Goal: Information Seeking & Learning: Learn about a topic

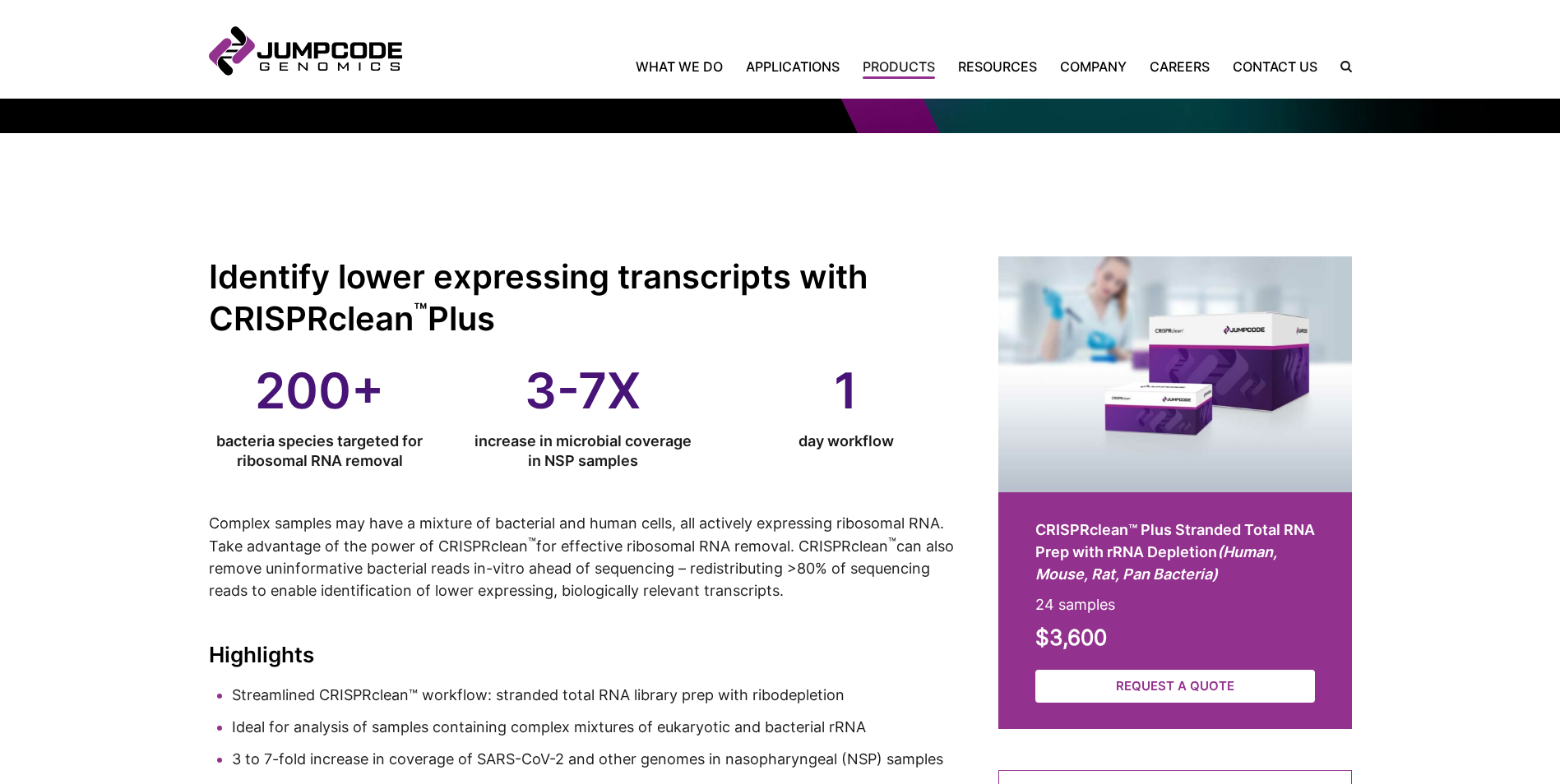
scroll to position [246, 0]
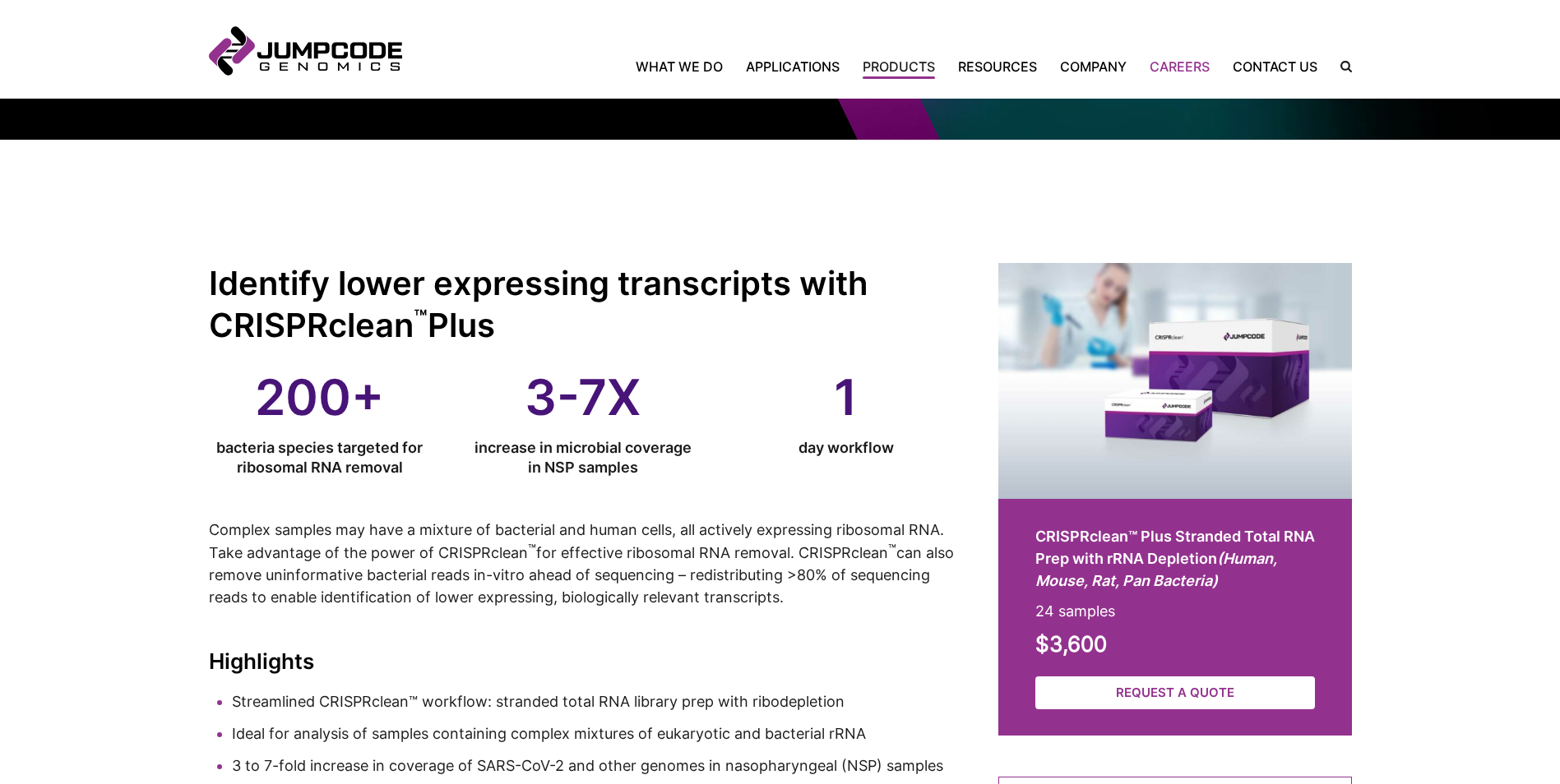
click at [1184, 67] on link "Careers" at bounding box center [1180, 67] width 83 height 20
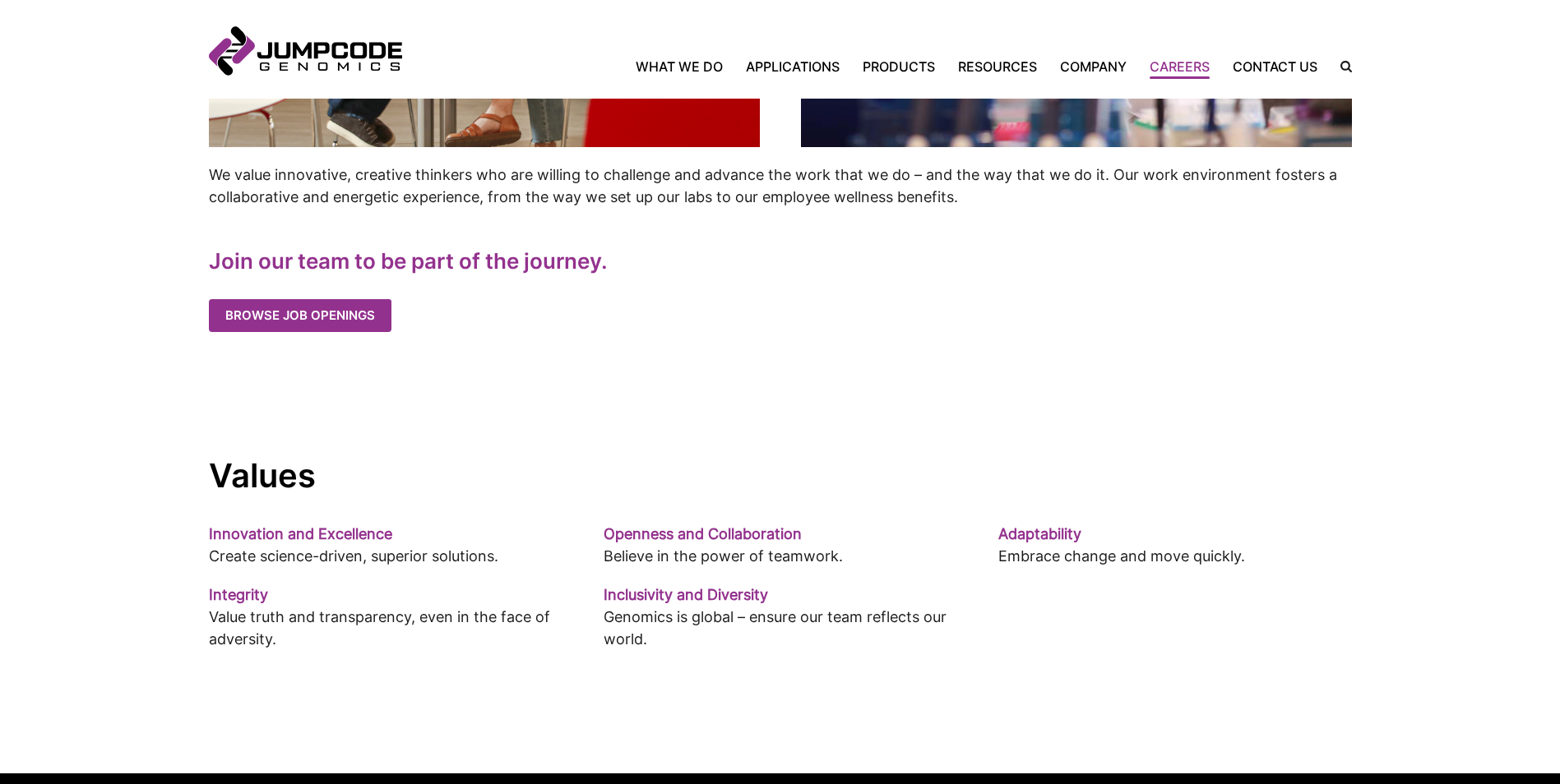
scroll to position [904, 0]
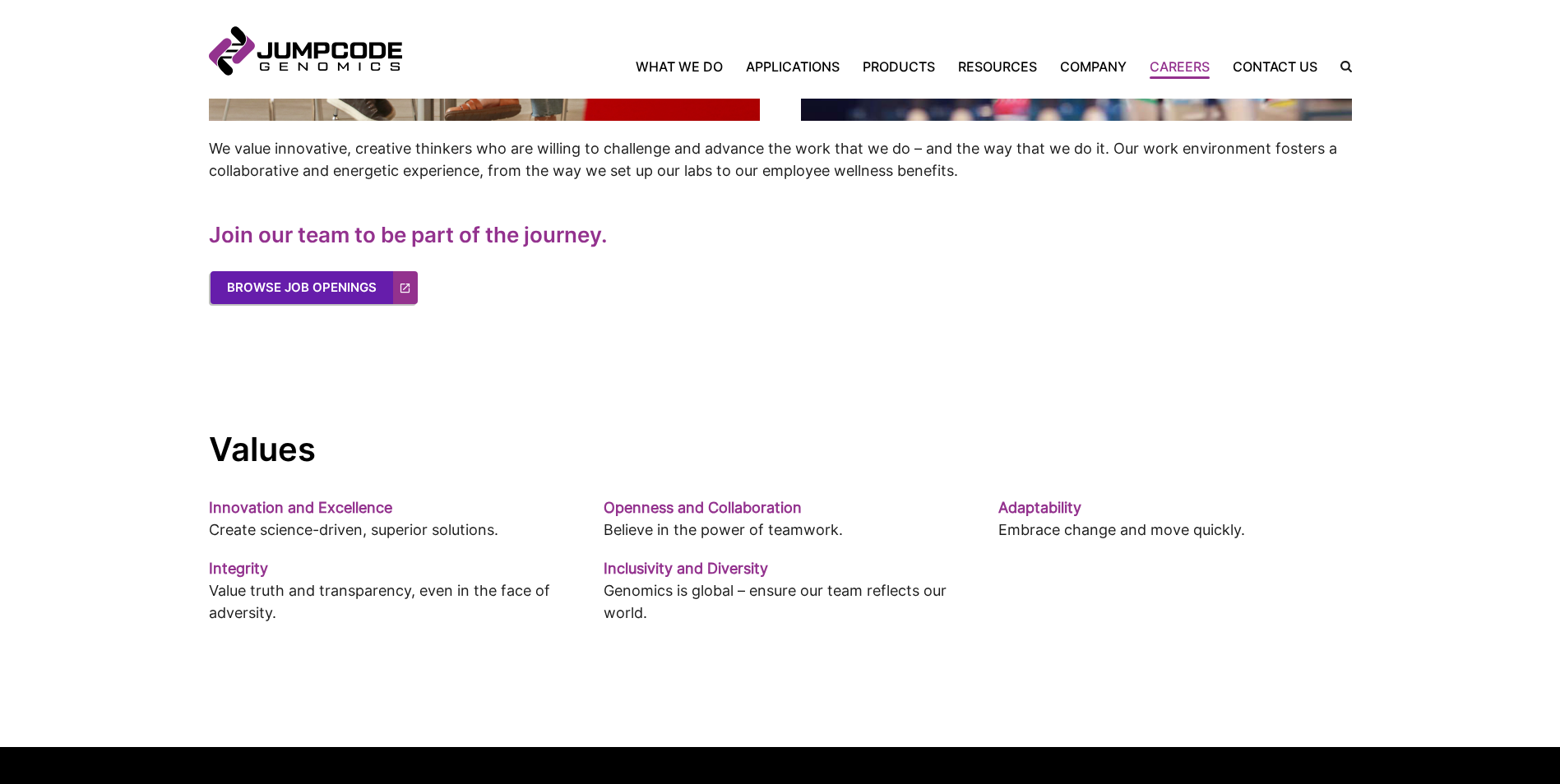
click at [370, 295] on link "Browse Job Openings" at bounding box center [314, 287] width 207 height 33
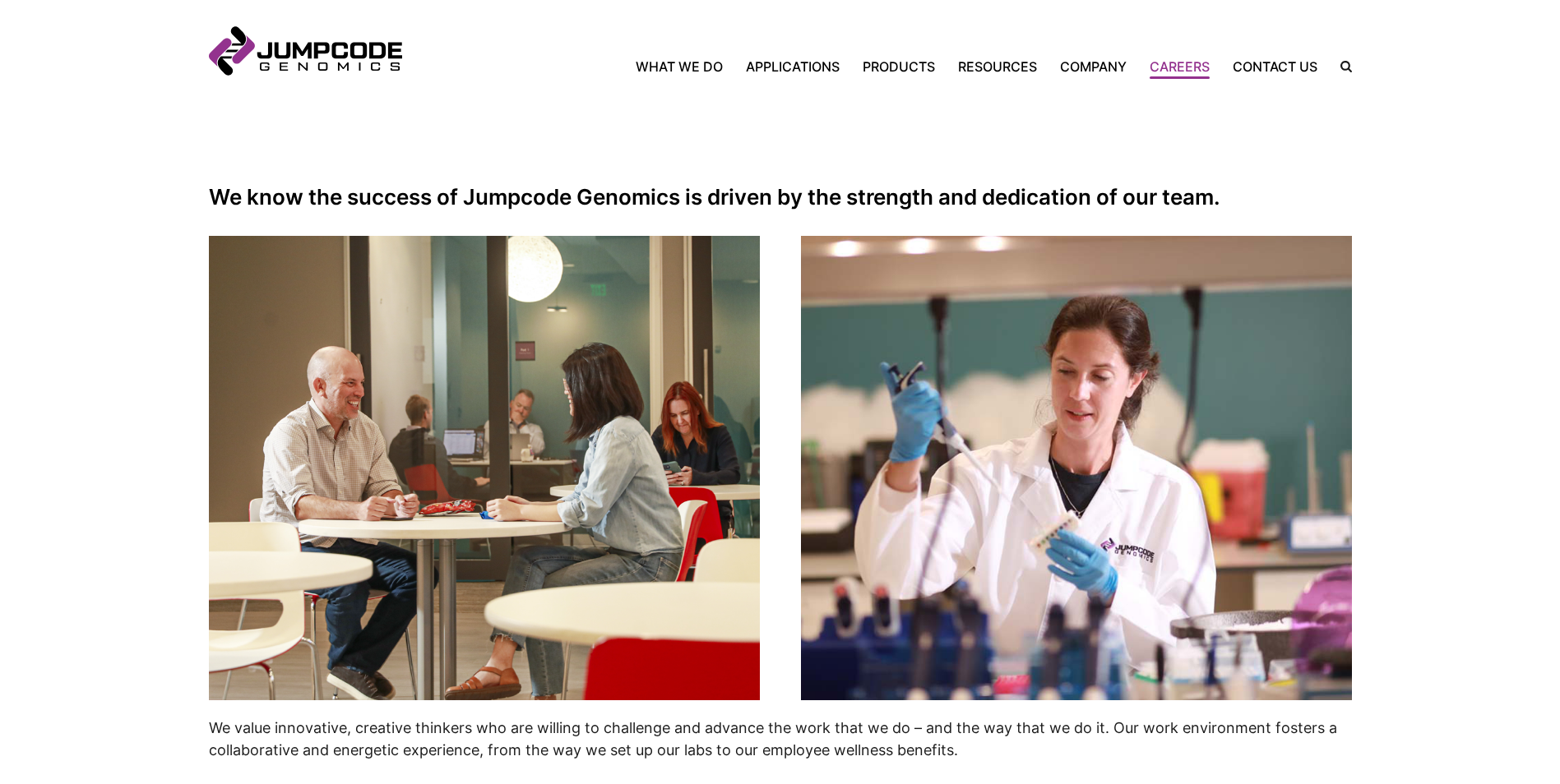
scroll to position [164, 0]
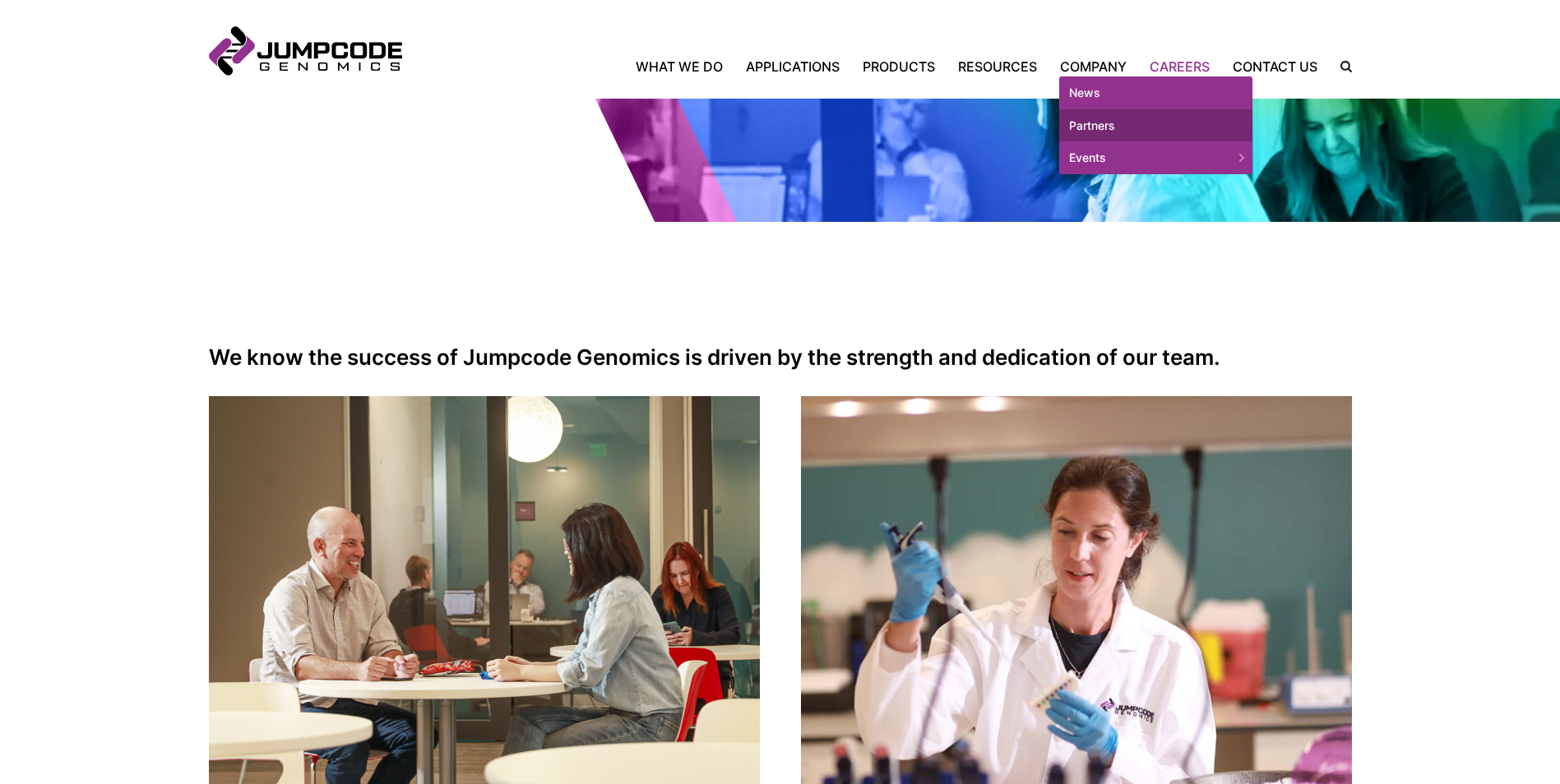
click at [1097, 121] on link "Partners" at bounding box center [1156, 125] width 193 height 33
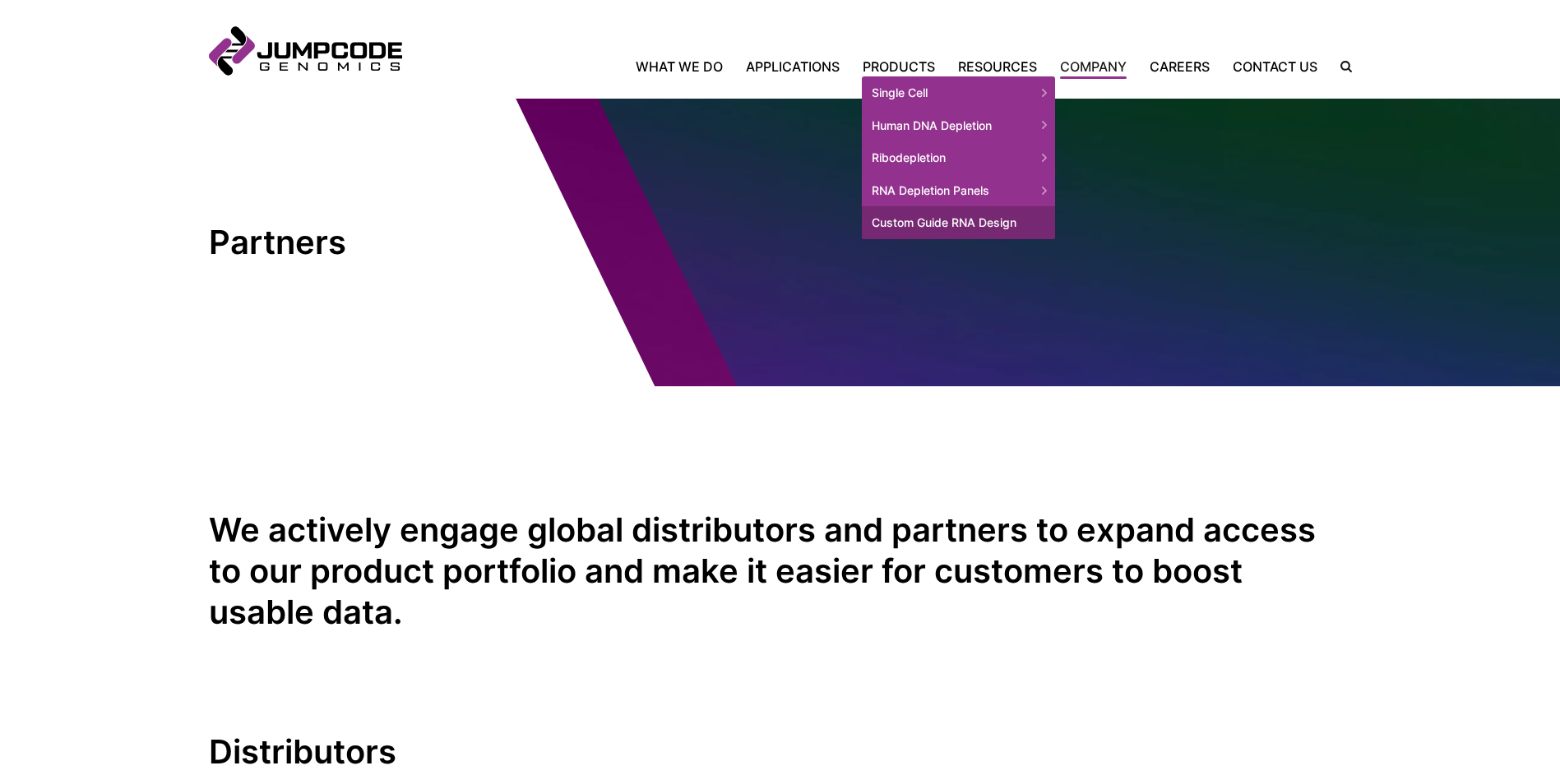
click at [954, 218] on link "Custom Guide RNA Design" at bounding box center [959, 222] width 193 height 33
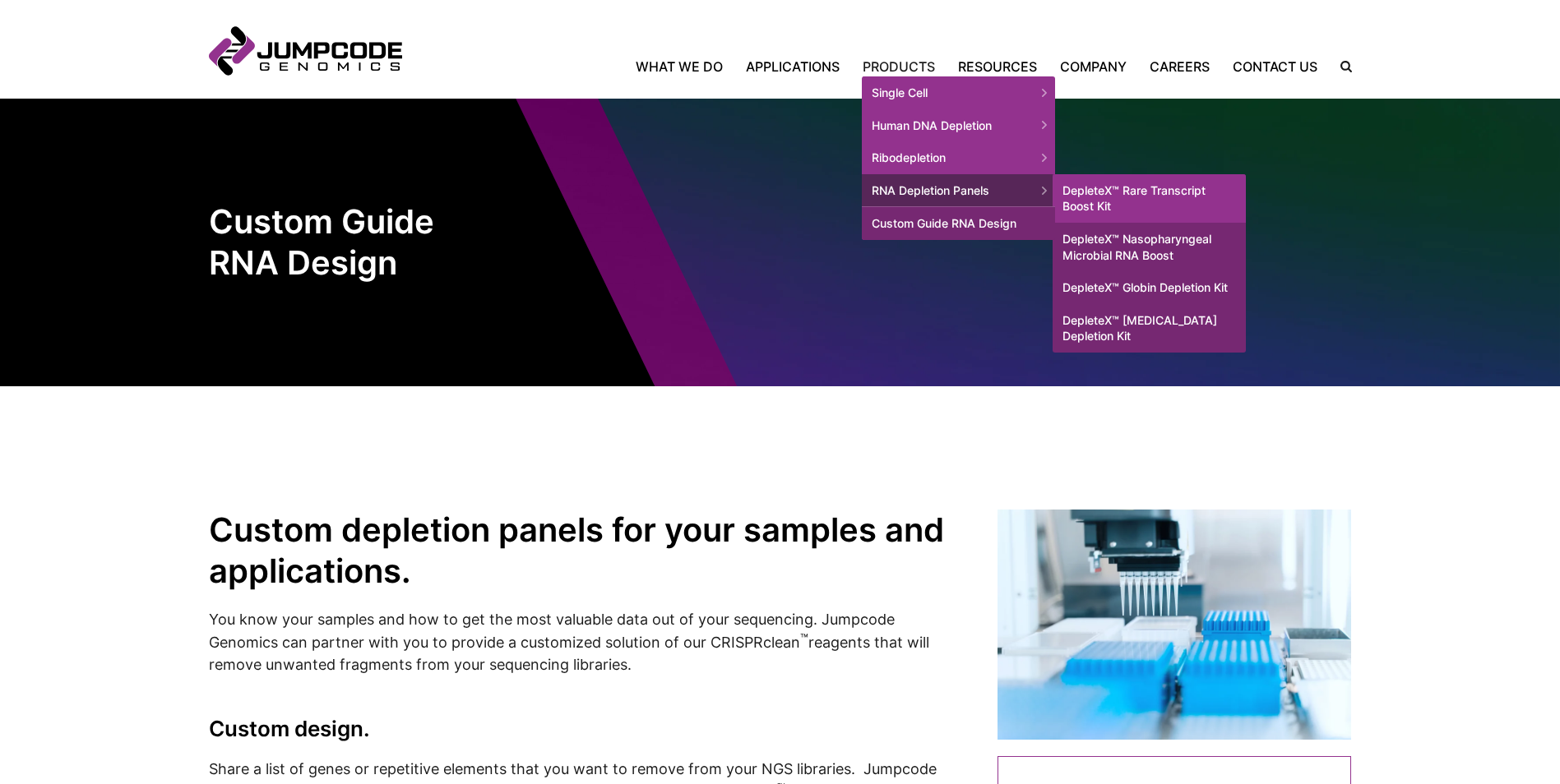
click at [1119, 188] on link "DepleteX™ Rare Transcript Boost Kit" at bounding box center [1149, 198] width 193 height 48
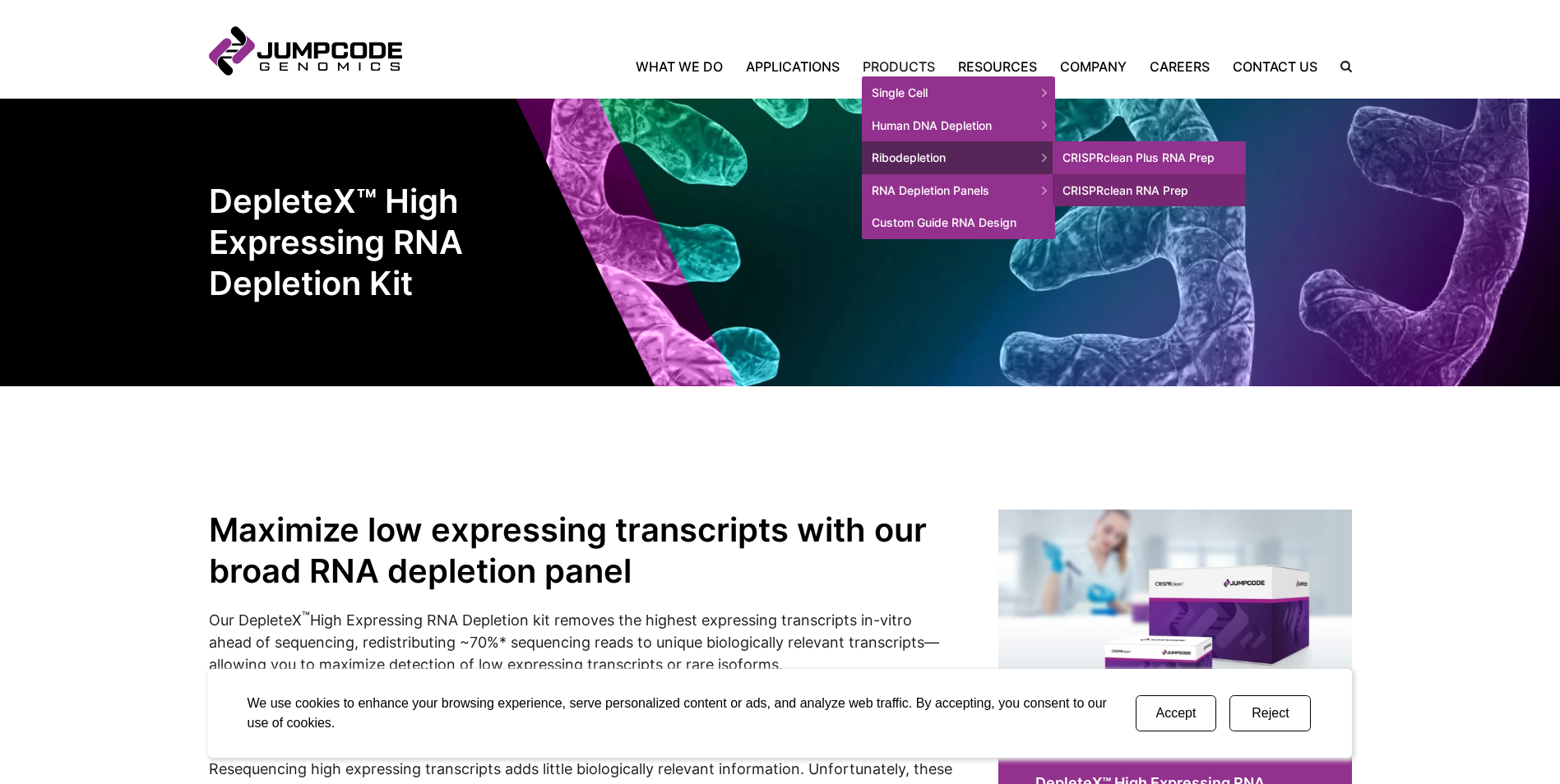
click at [1092, 152] on link "CRISPRclean Plus RNA Prep" at bounding box center [1149, 158] width 193 height 33
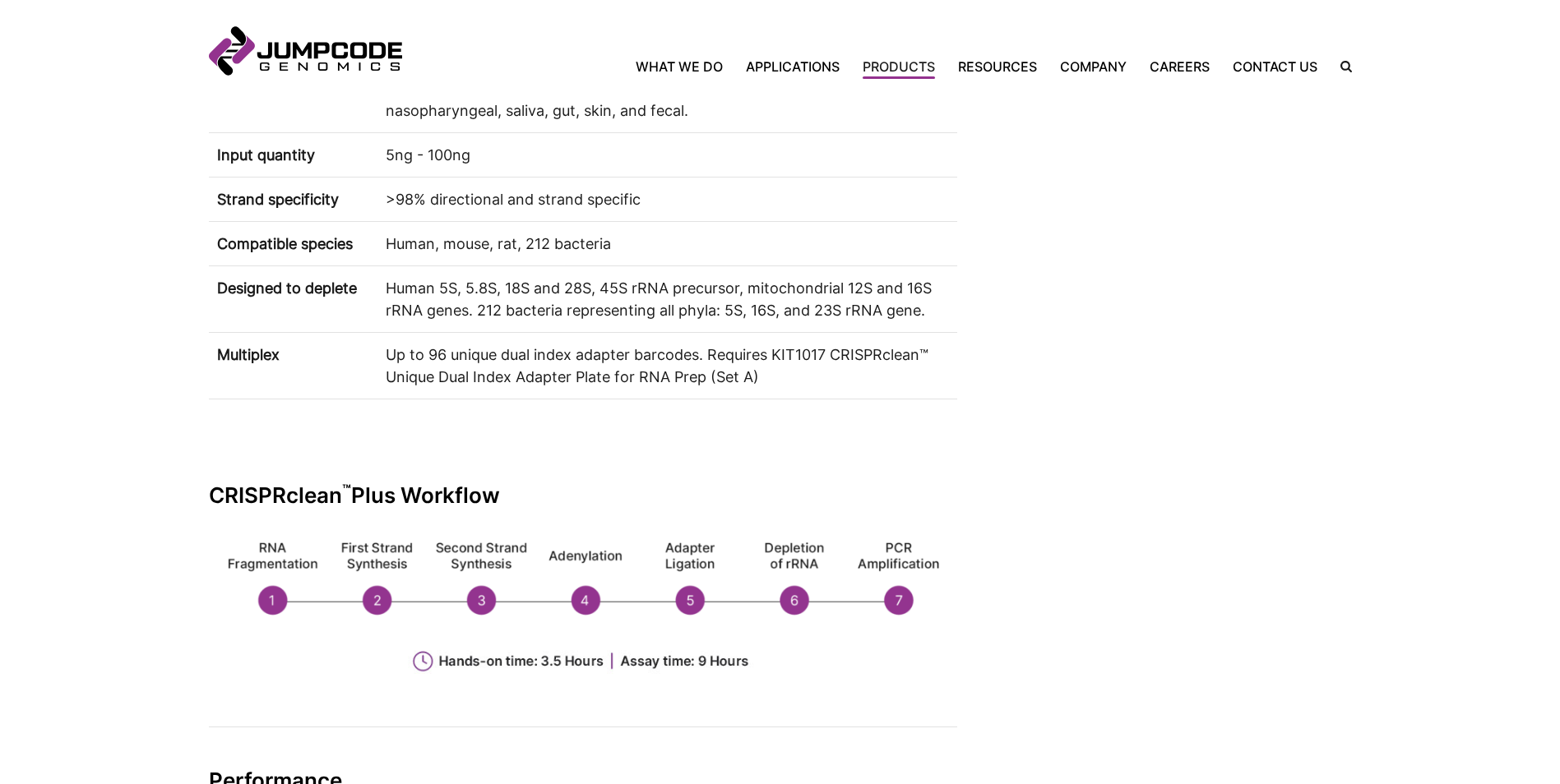
scroll to position [1398, 0]
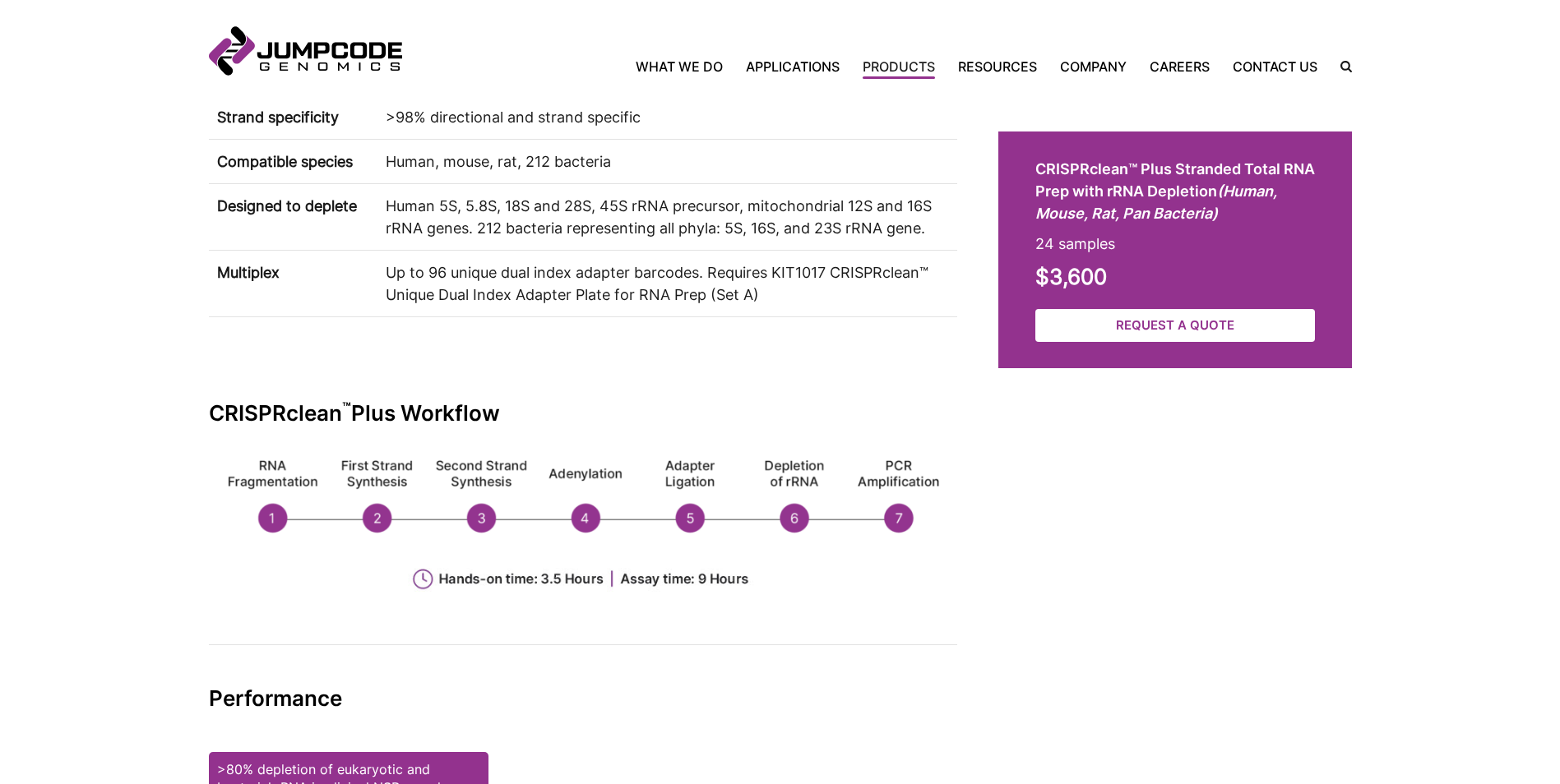
click at [594, 372] on simple-column "Identify lower expressing transcripts with CRISPRclean ™ Plus 200+ bacteria spe…" at bounding box center [583, 73] width 749 height 1922
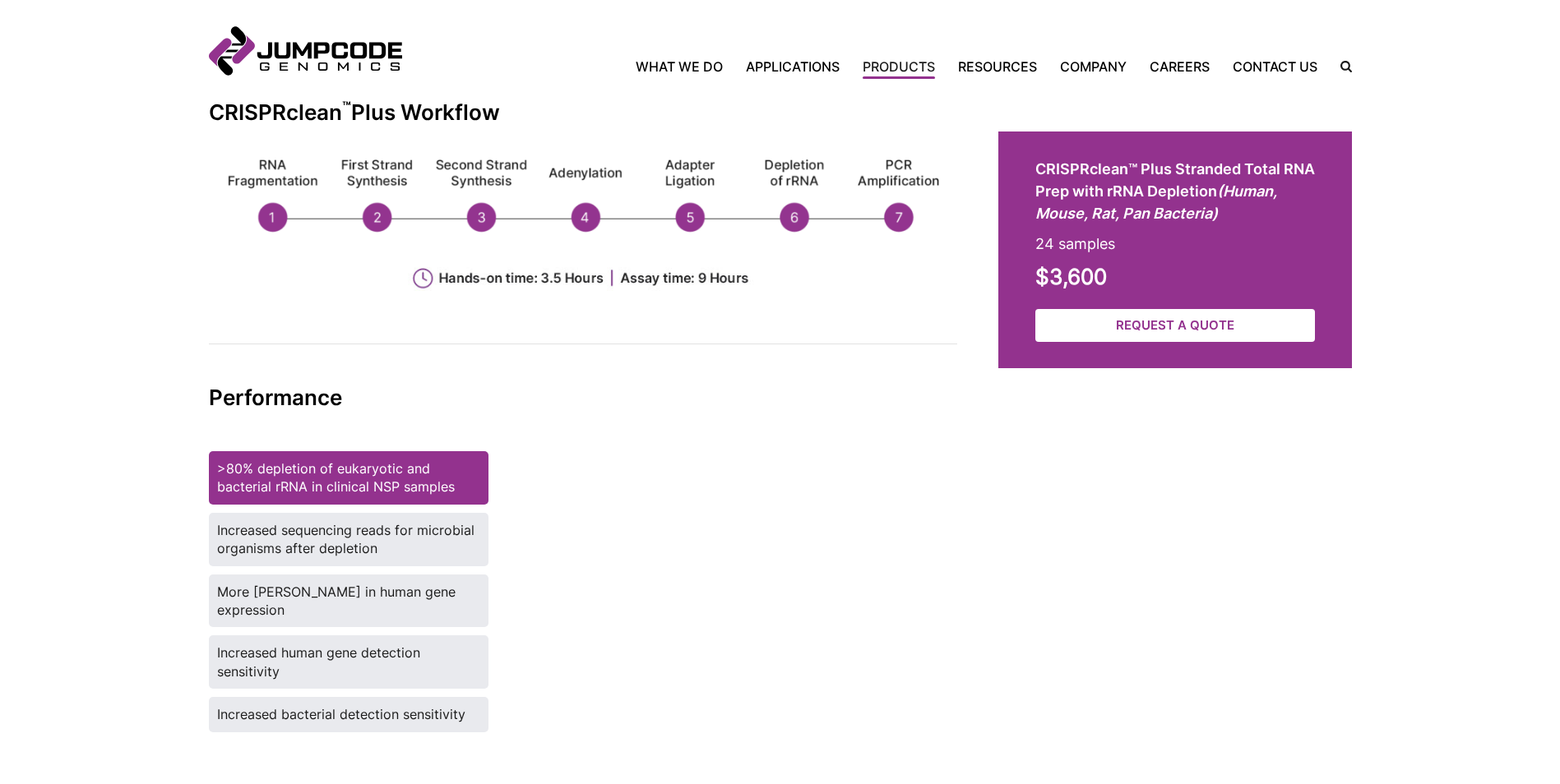
scroll to position [1808, 0]
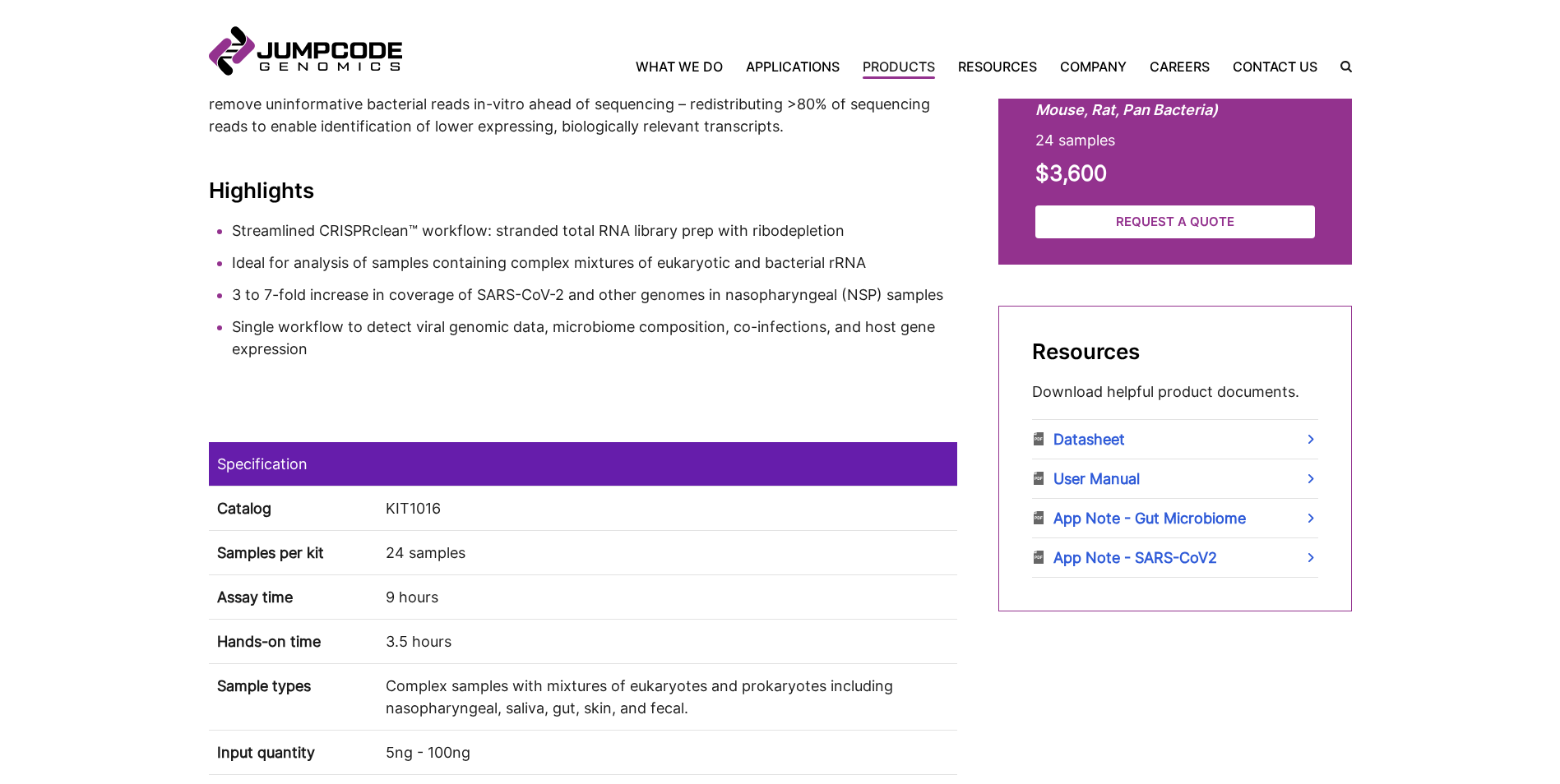
scroll to position [740, 0]
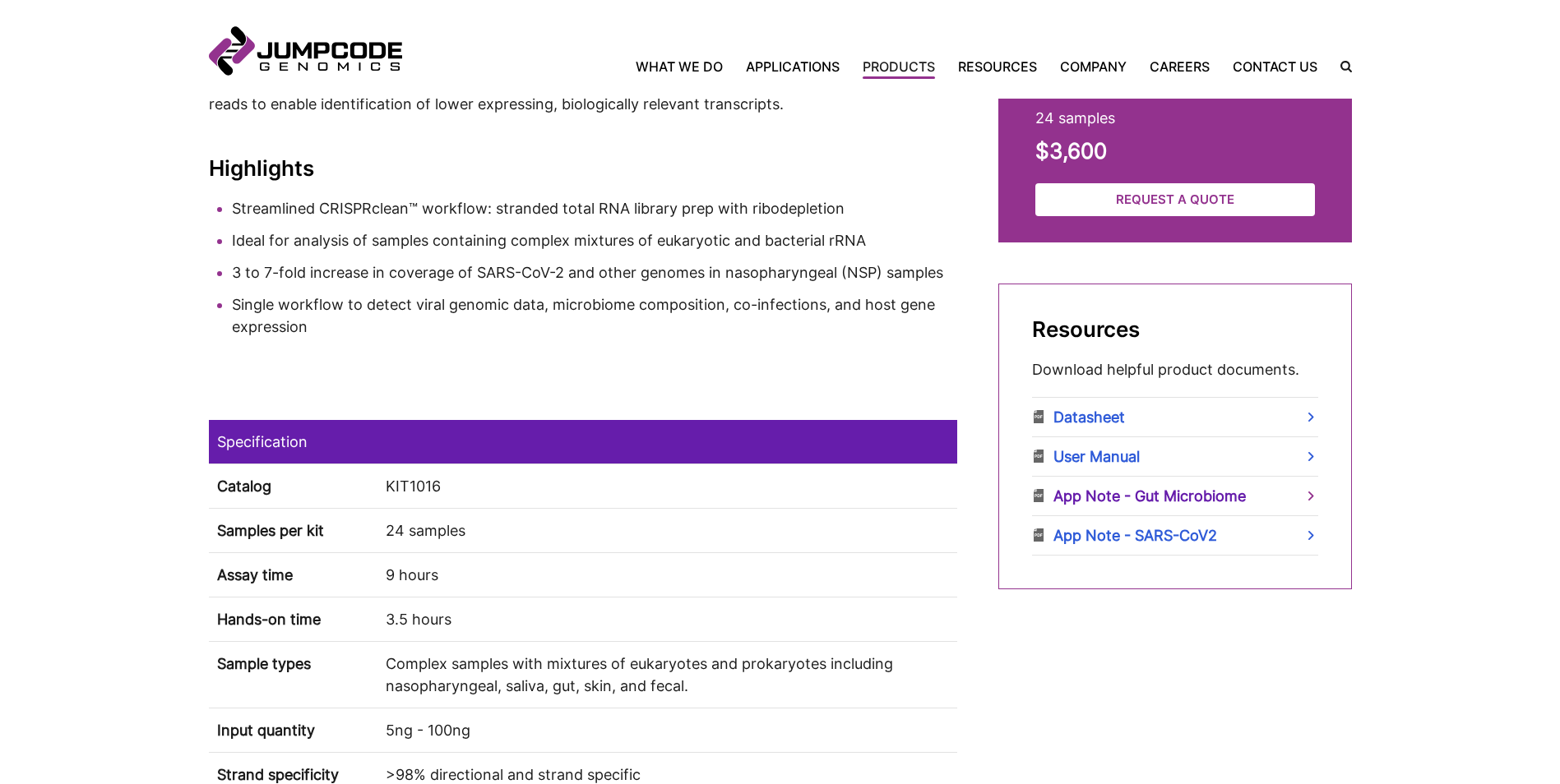
click at [1114, 492] on link "App Note - Gut Microbiome" at bounding box center [1175, 495] width 286 height 38
